Goal: Find specific page/section: Find specific page/section

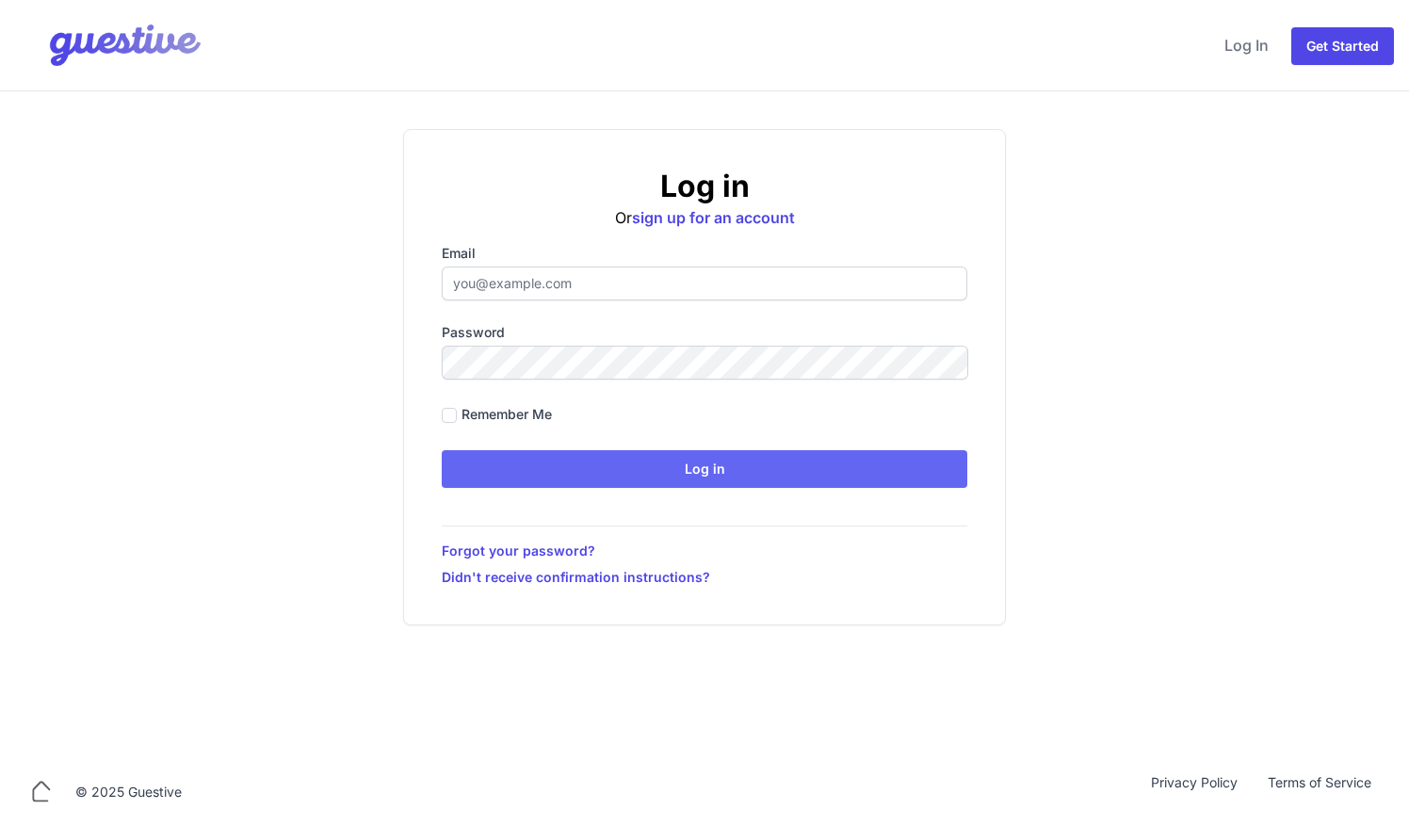
type input "ben@aplacelikehome.co.uk"
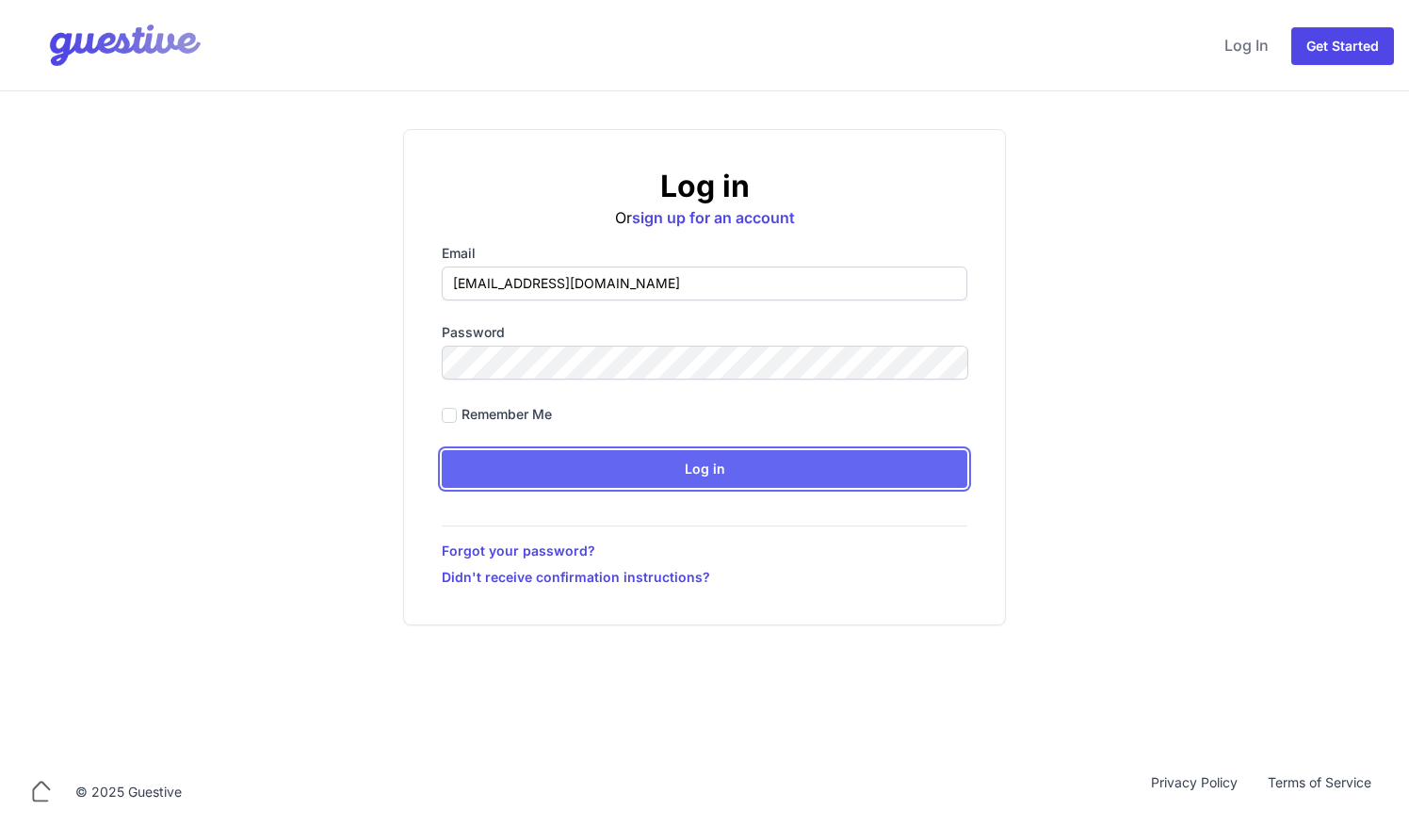
click at [578, 467] on input "Log in" at bounding box center [705, 469] width 526 height 38
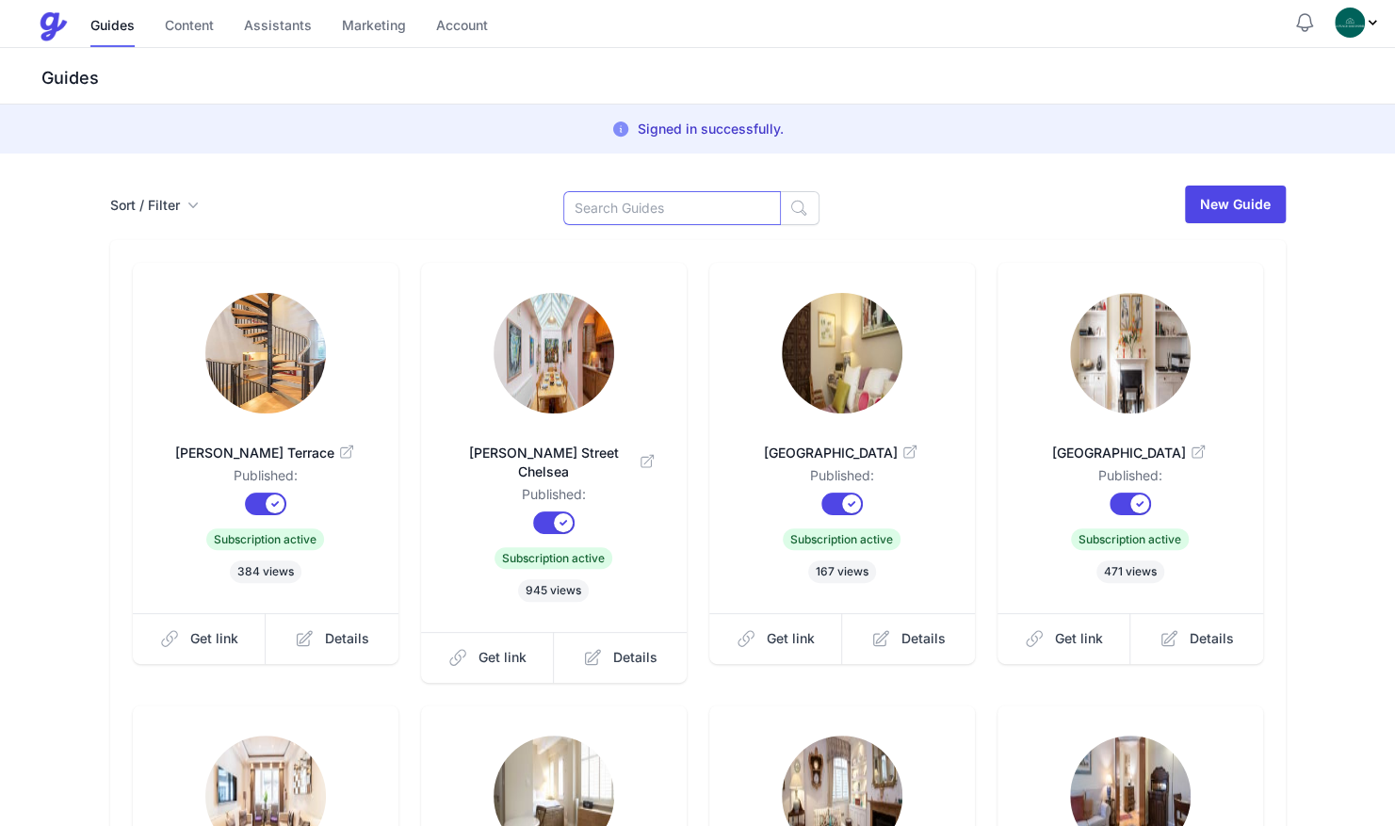
click at [617, 200] on input at bounding box center [672, 208] width 218 height 34
type input "blit"
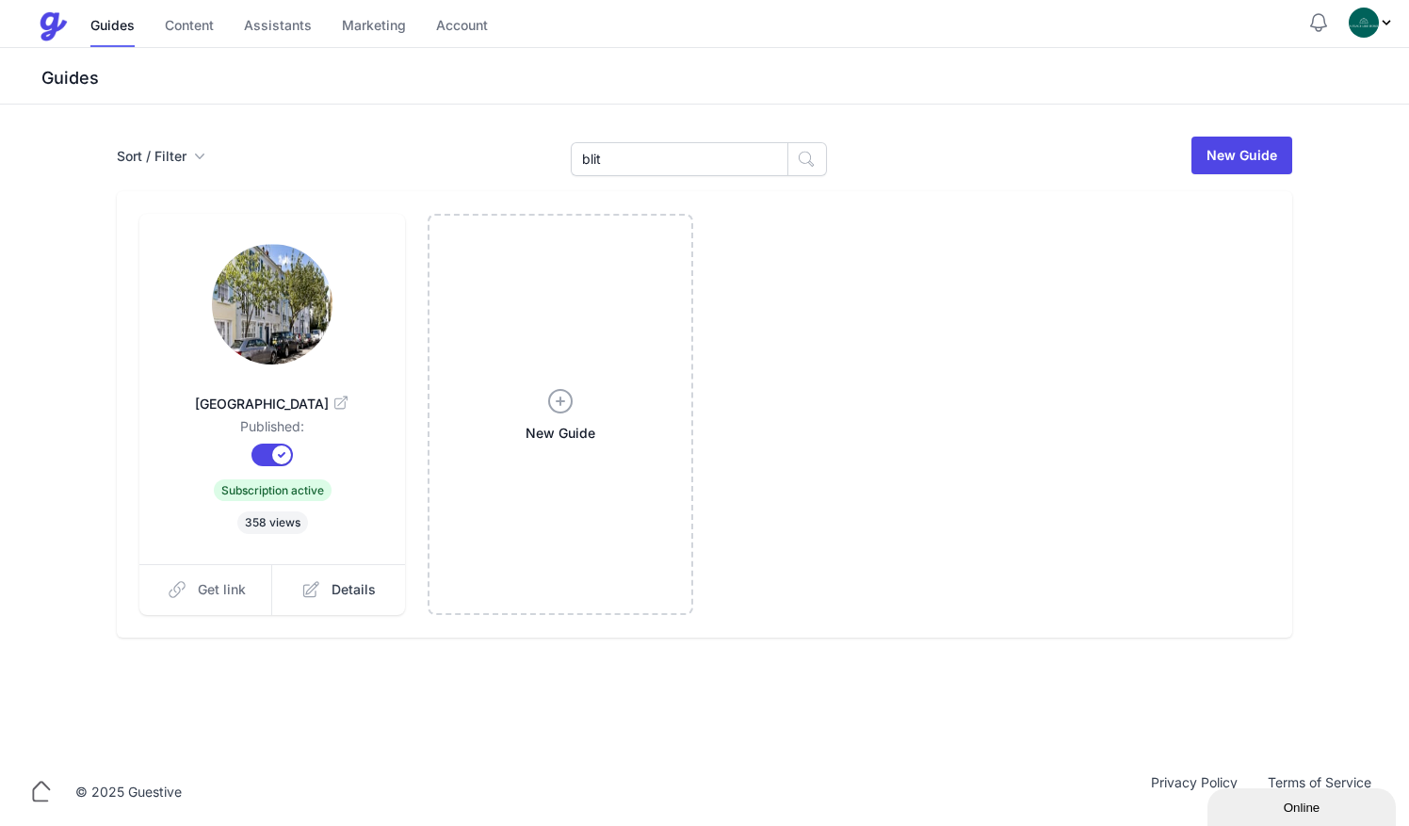
click at [196, 584] on link "Get link" at bounding box center [206, 589] width 134 height 51
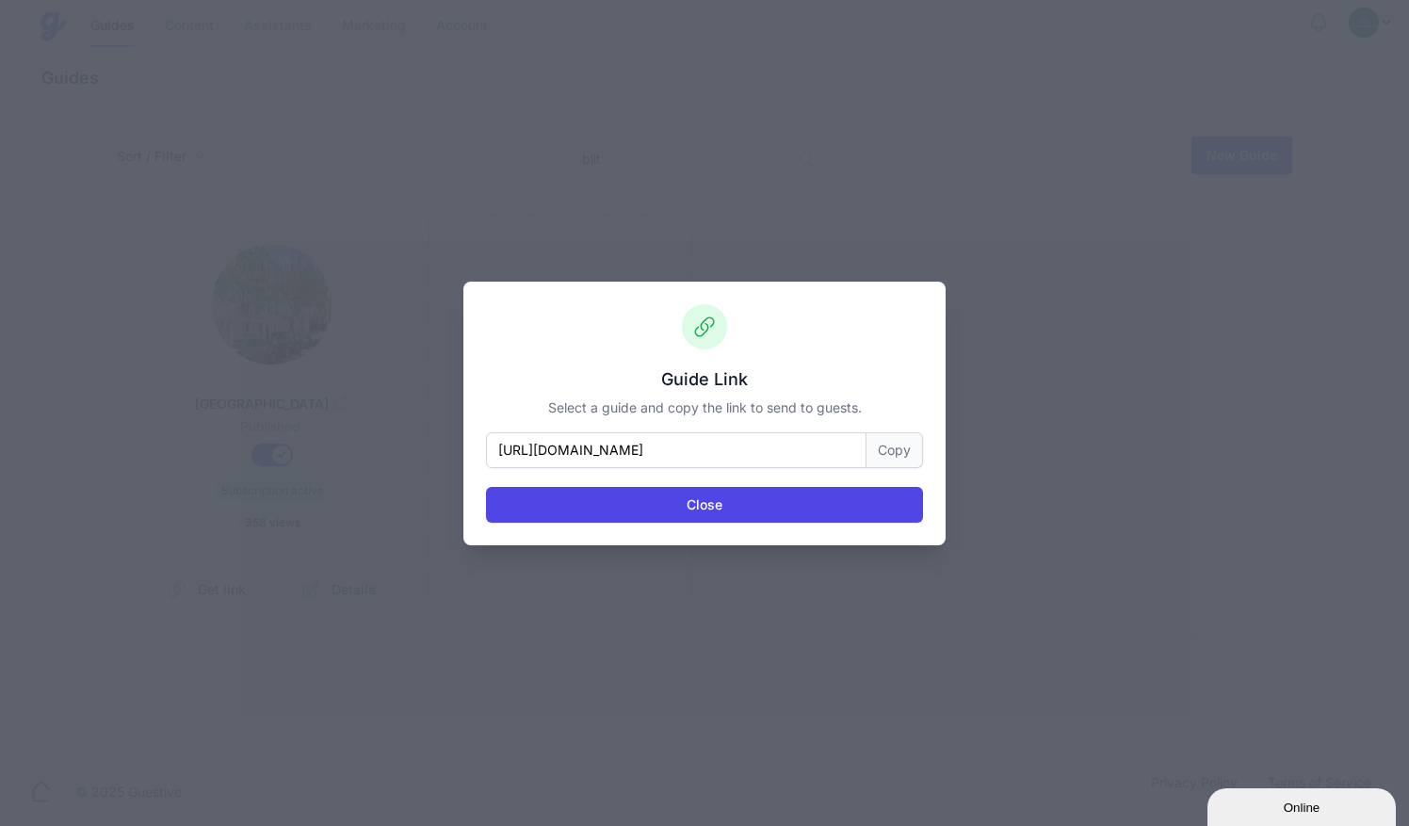
click at [900, 454] on button "Copy" at bounding box center [895, 450] width 57 height 36
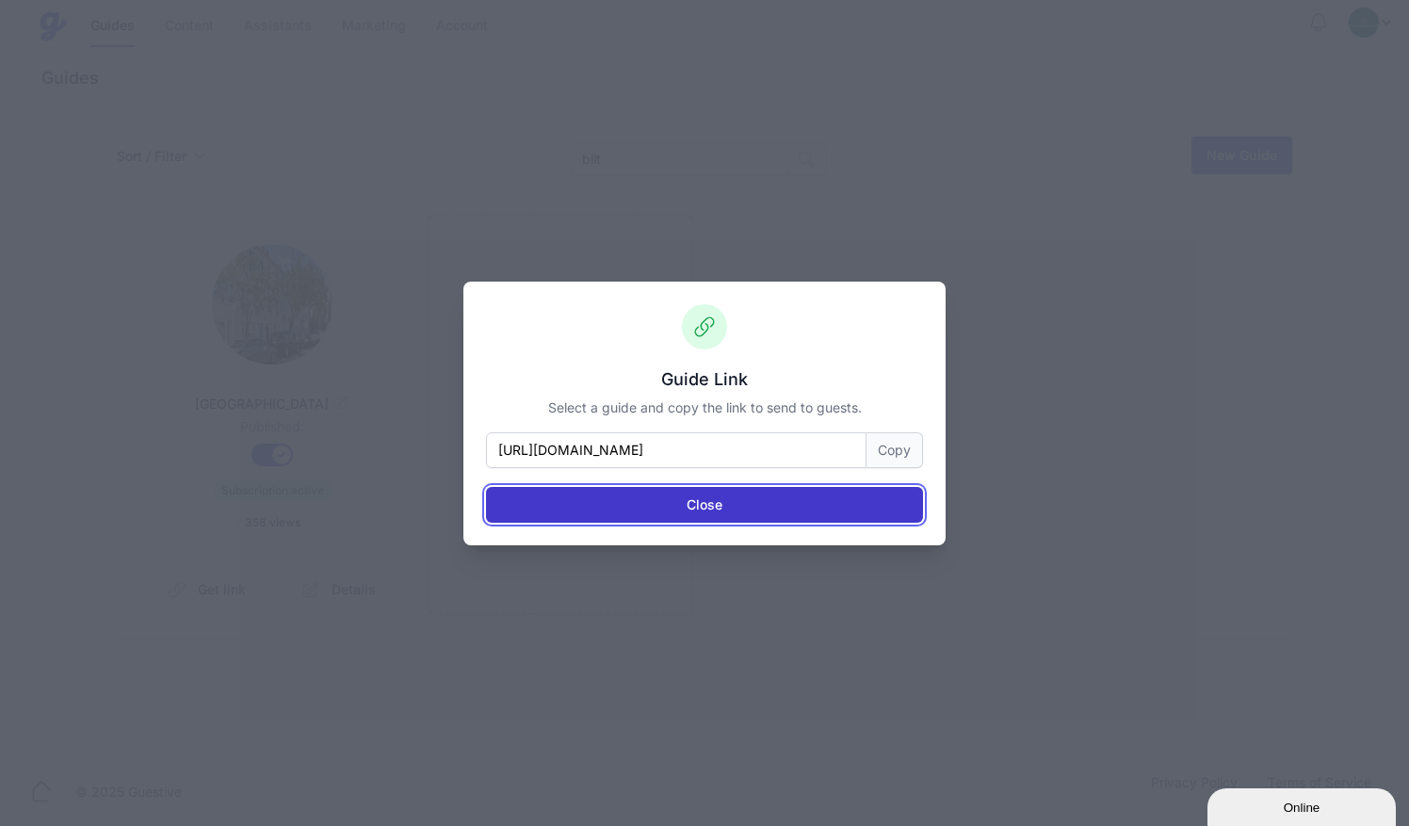
click at [644, 505] on button "Close" at bounding box center [704, 505] width 437 height 36
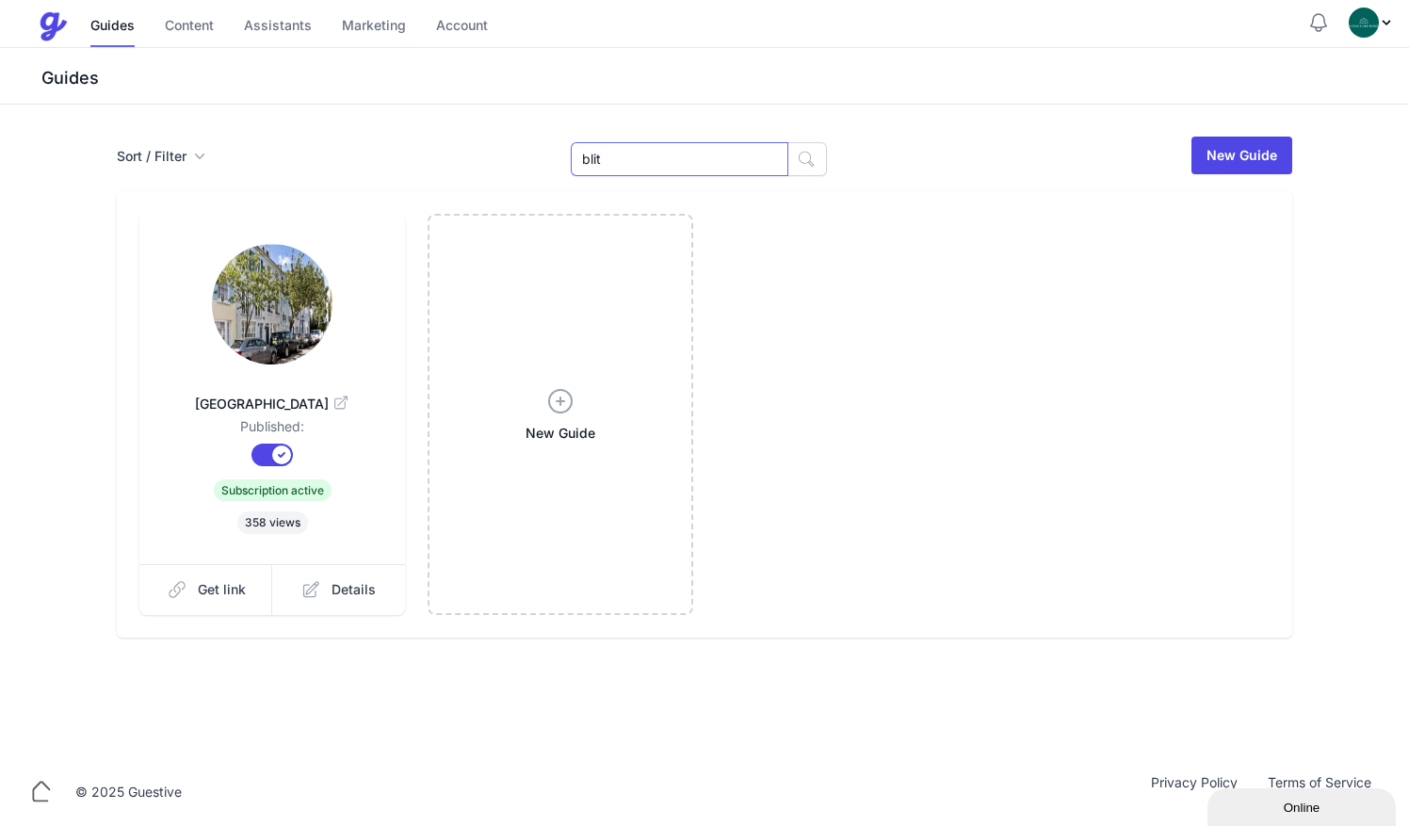
click at [668, 166] on input "blit" at bounding box center [680, 159] width 218 height 34
drag, startPoint x: 648, startPoint y: 154, endPoint x: 428, endPoint y: 164, distance: 220.7
click at [428, 164] on div "Sort / Filter Sort Name Created Unsorted All Published Unpublished Archived bli…" at bounding box center [705, 155] width 1176 height 41
type input "mark"
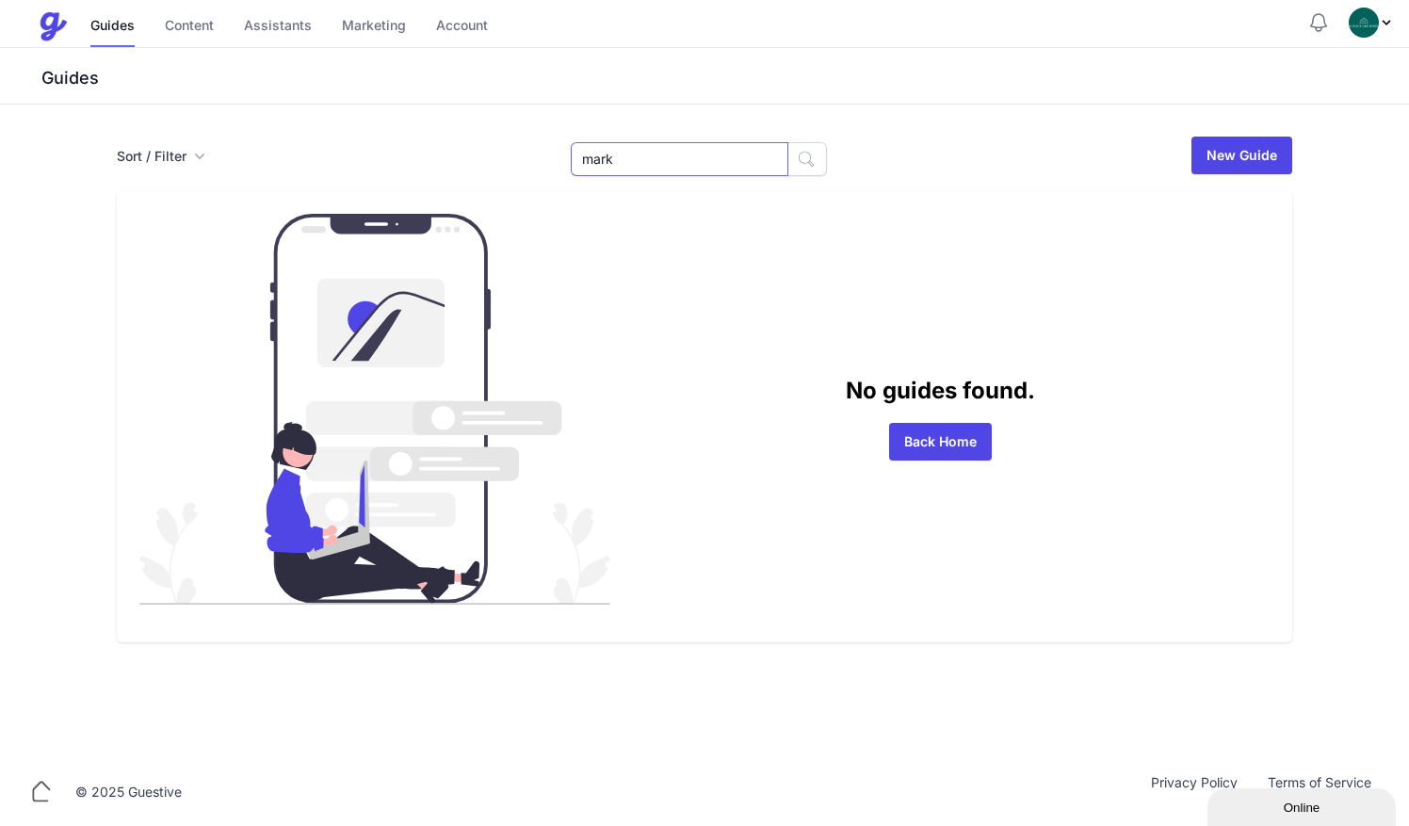
drag, startPoint x: 667, startPoint y: 154, endPoint x: 395, endPoint y: 123, distance: 274.0
click at [395, 123] on div "Sort / Filter Sort Name Created Unsorted All Published Unpublished Archived mar…" at bounding box center [704, 432] width 1409 height 654
type input "flat1"
click at [661, 146] on input "flat1" at bounding box center [680, 159] width 218 height 34
type input "flat"
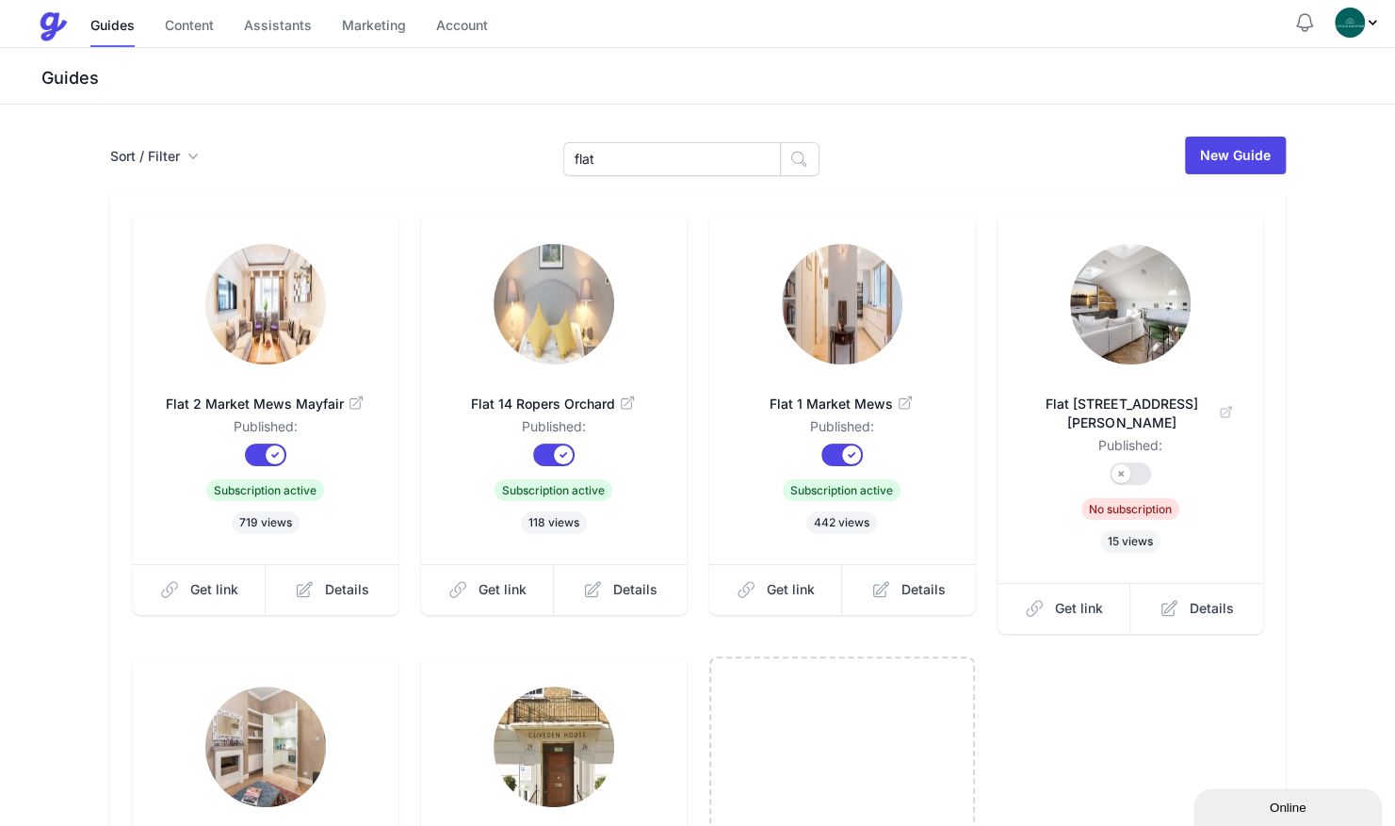
click at [279, 335] on img at bounding box center [265, 304] width 121 height 121
